Goal: Task Accomplishment & Management: Use online tool/utility

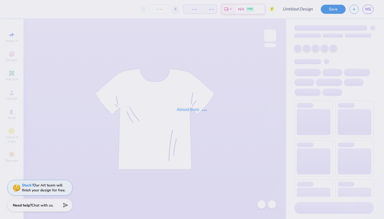
type input "beer pour"
type input "12"
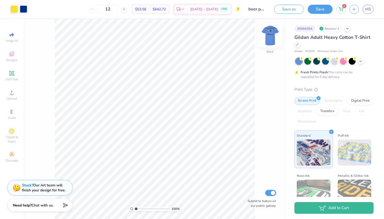
click at [267, 44] on img at bounding box center [270, 35] width 21 height 21
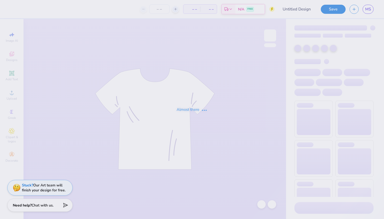
type input "beer senior yr"
type input "24"
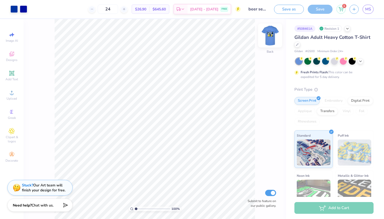
click at [267, 37] on img at bounding box center [270, 35] width 21 height 21
click at [274, 39] on img at bounding box center [270, 35] width 21 height 21
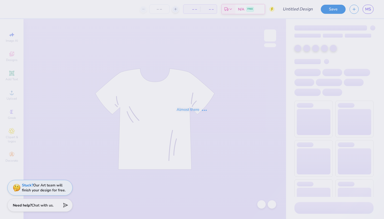
type input "names parents weekend"
type input "24"
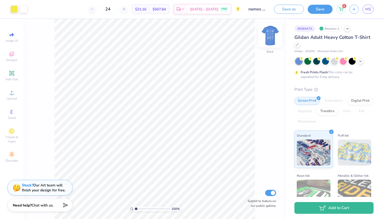
click at [273, 40] on img at bounding box center [270, 35] width 21 height 21
click at [276, 40] on div at bounding box center [270, 36] width 24 height 24
